Goal: Obtain resource: Download file/media

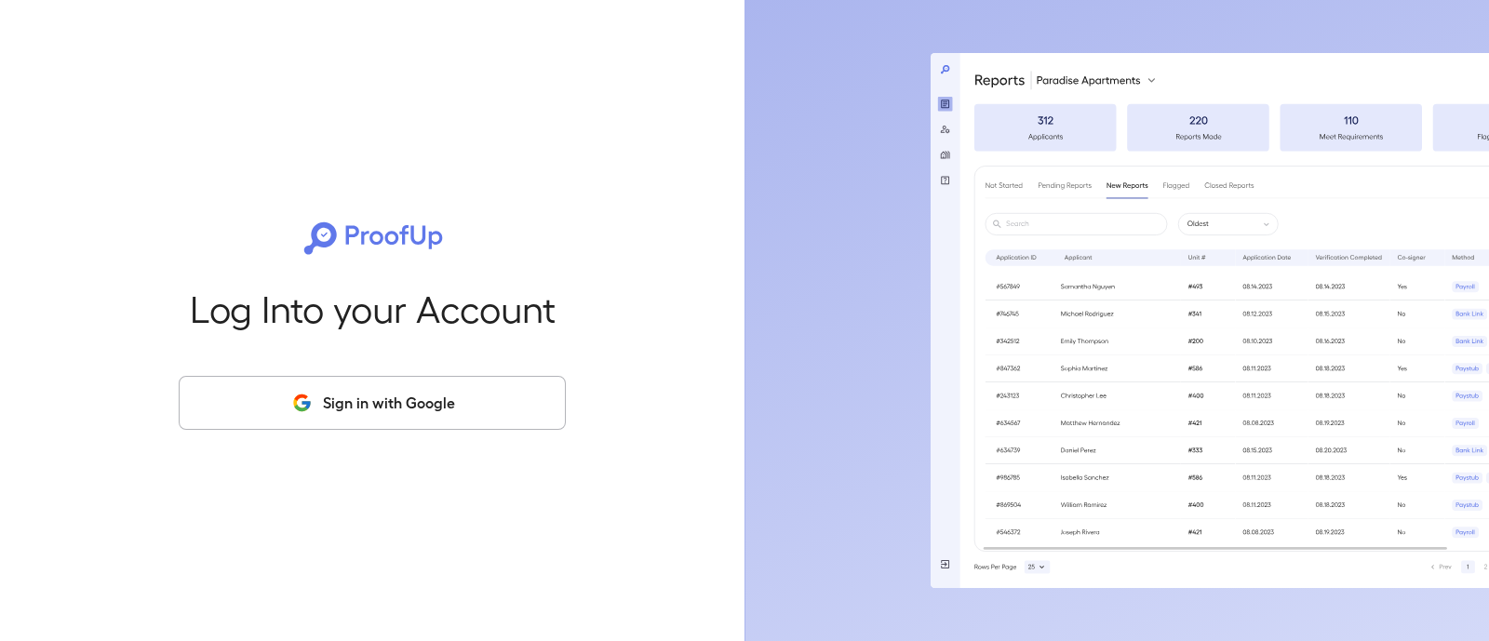
click at [419, 392] on button "Sign in with Google" at bounding box center [372, 403] width 387 height 54
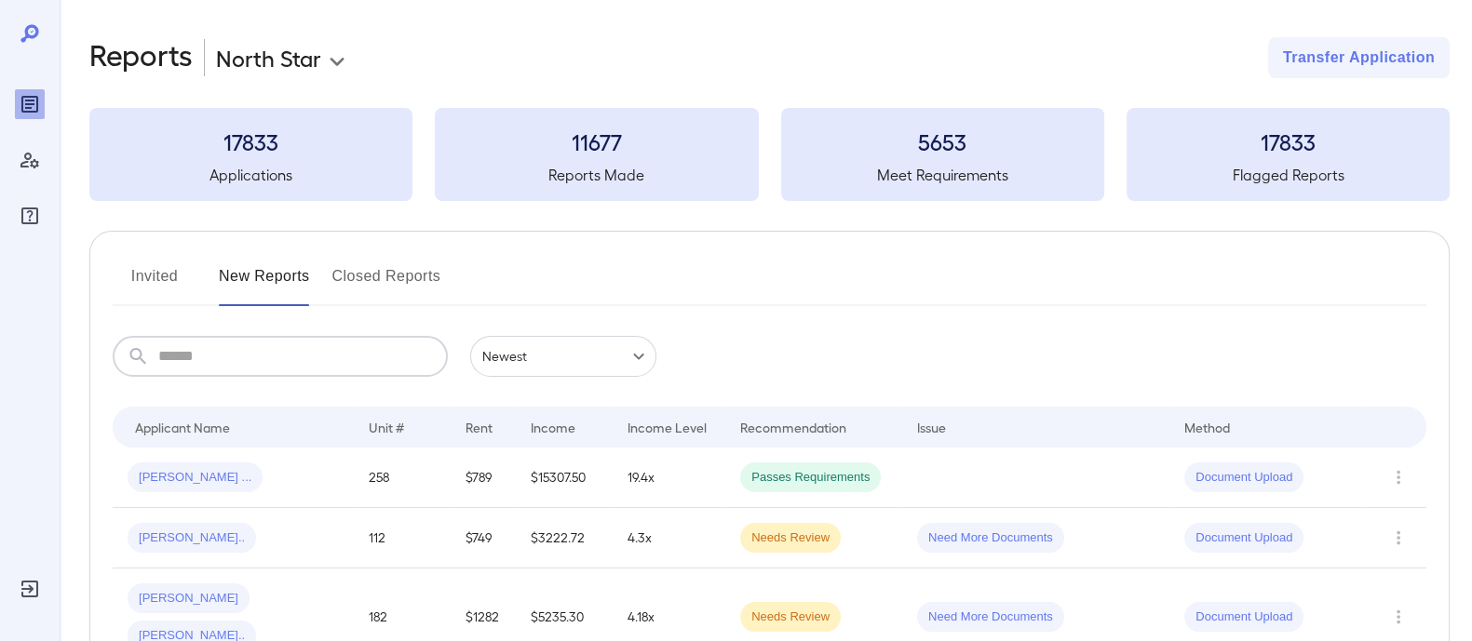
click at [317, 352] on input "text" at bounding box center [302, 356] width 289 height 41
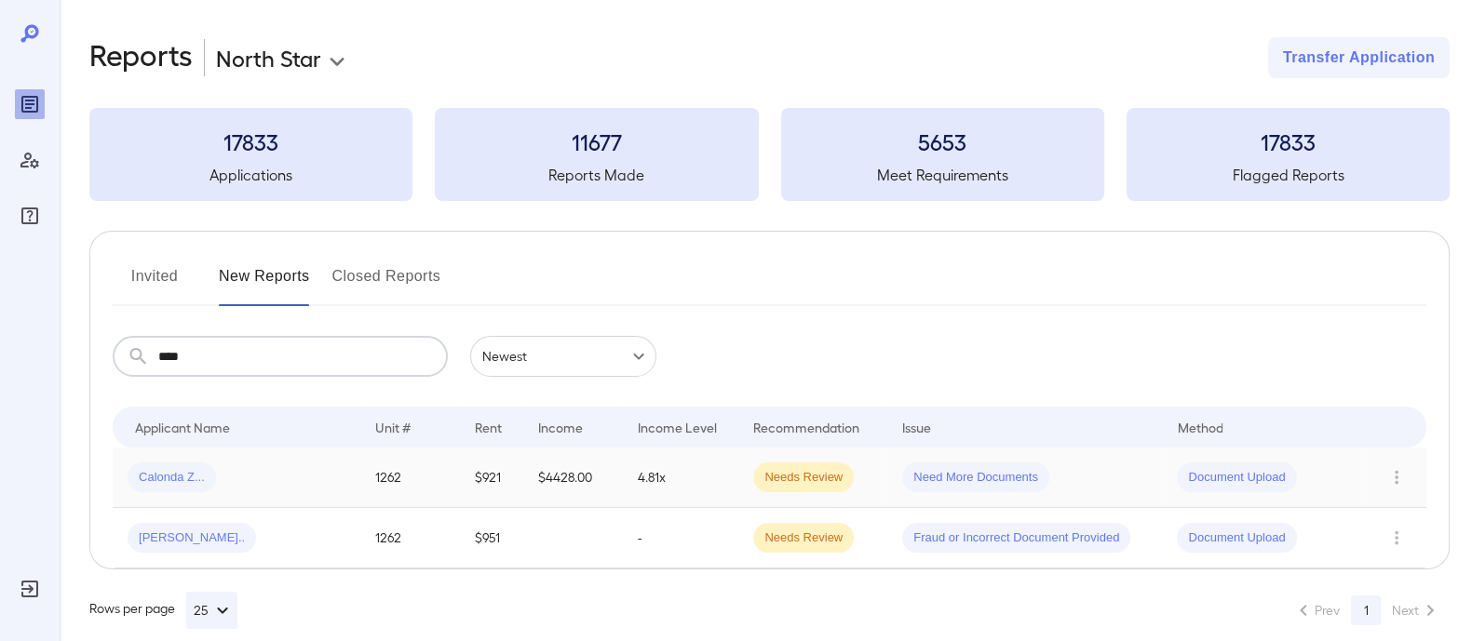
type input "****"
click at [924, 477] on span "Need More Documents" at bounding box center [975, 478] width 147 height 18
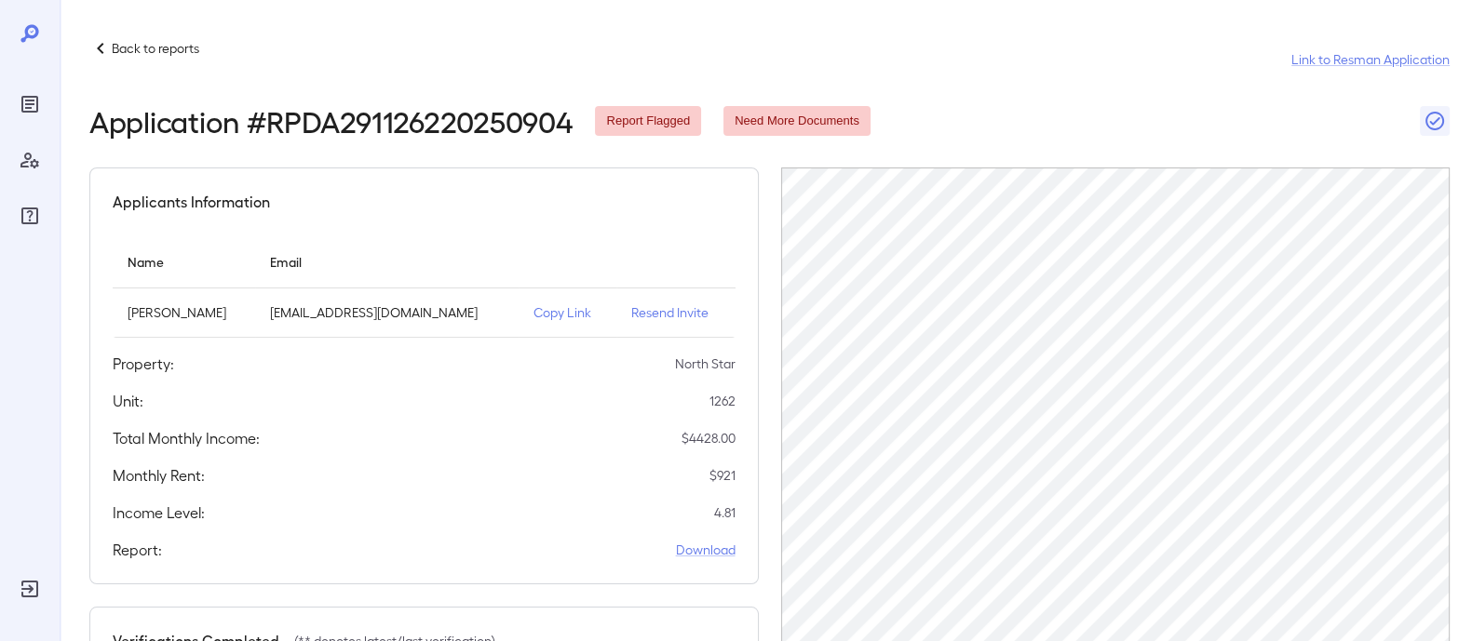
click at [704, 279] on th "simple table" at bounding box center [675, 262] width 119 height 53
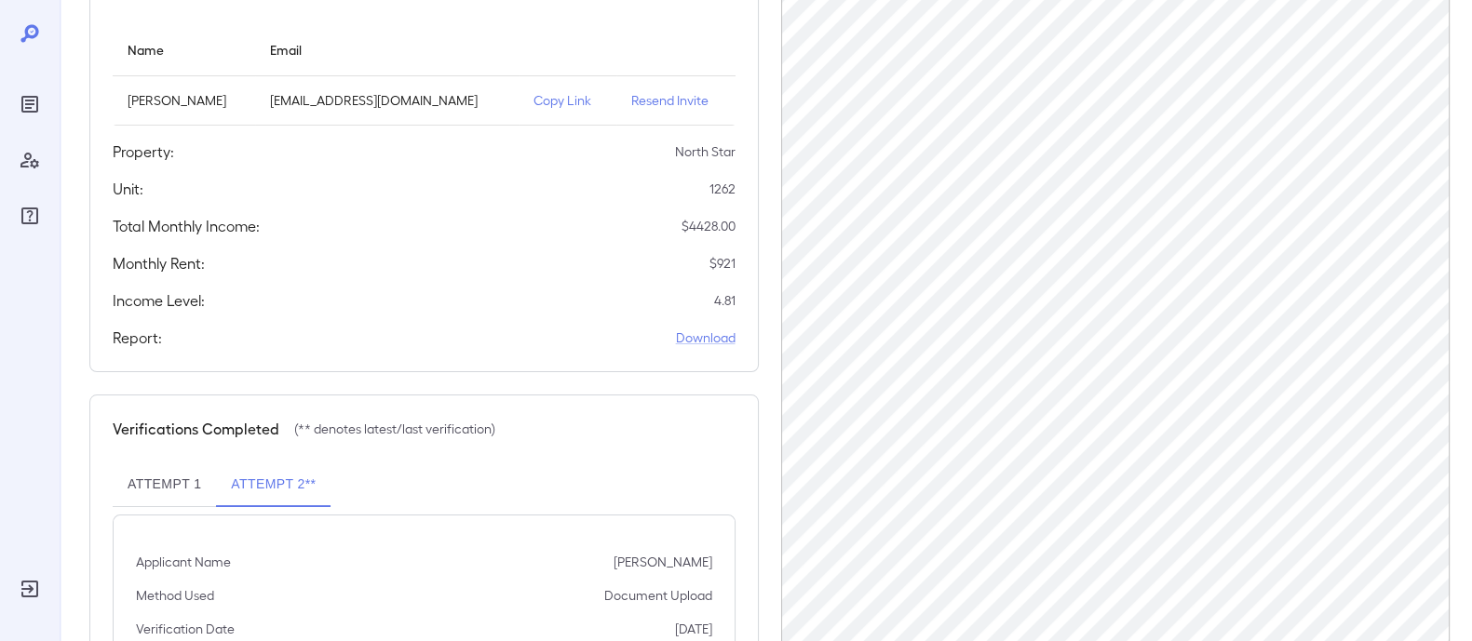
scroll to position [232, 0]
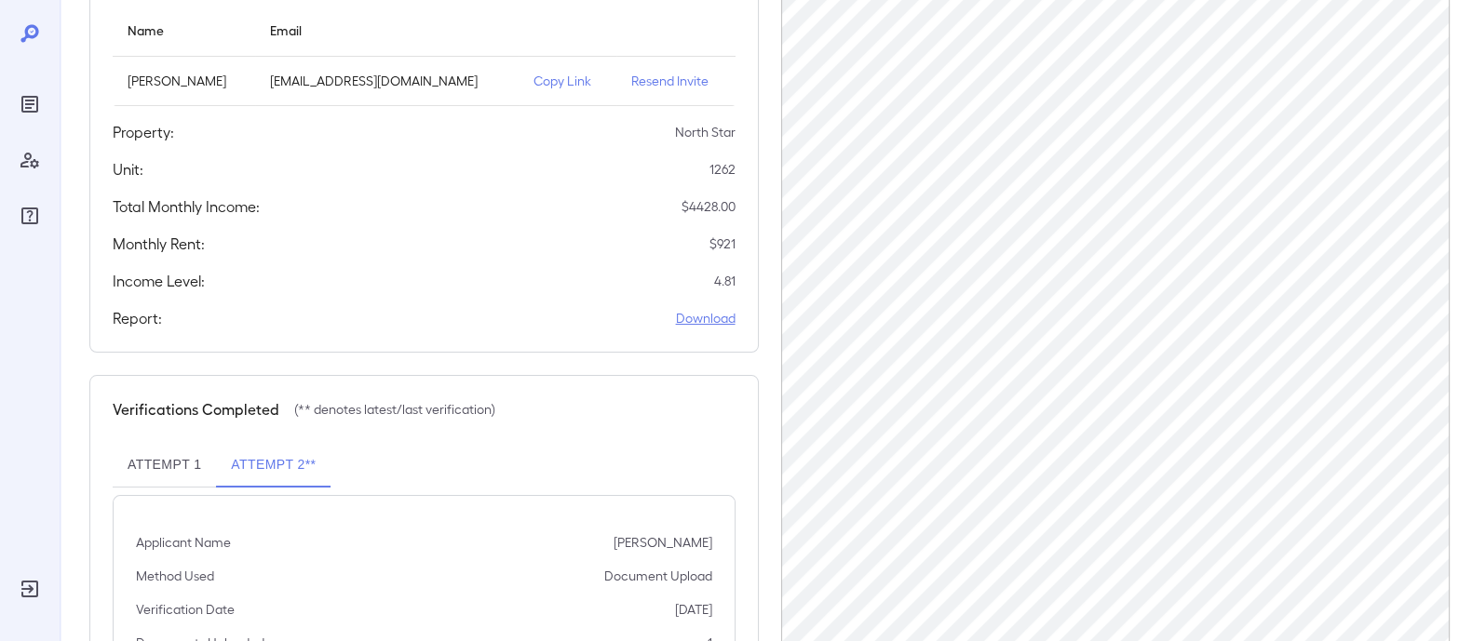
click at [721, 324] on link "Download" at bounding box center [706, 318] width 60 height 19
